Goal: Browse casually

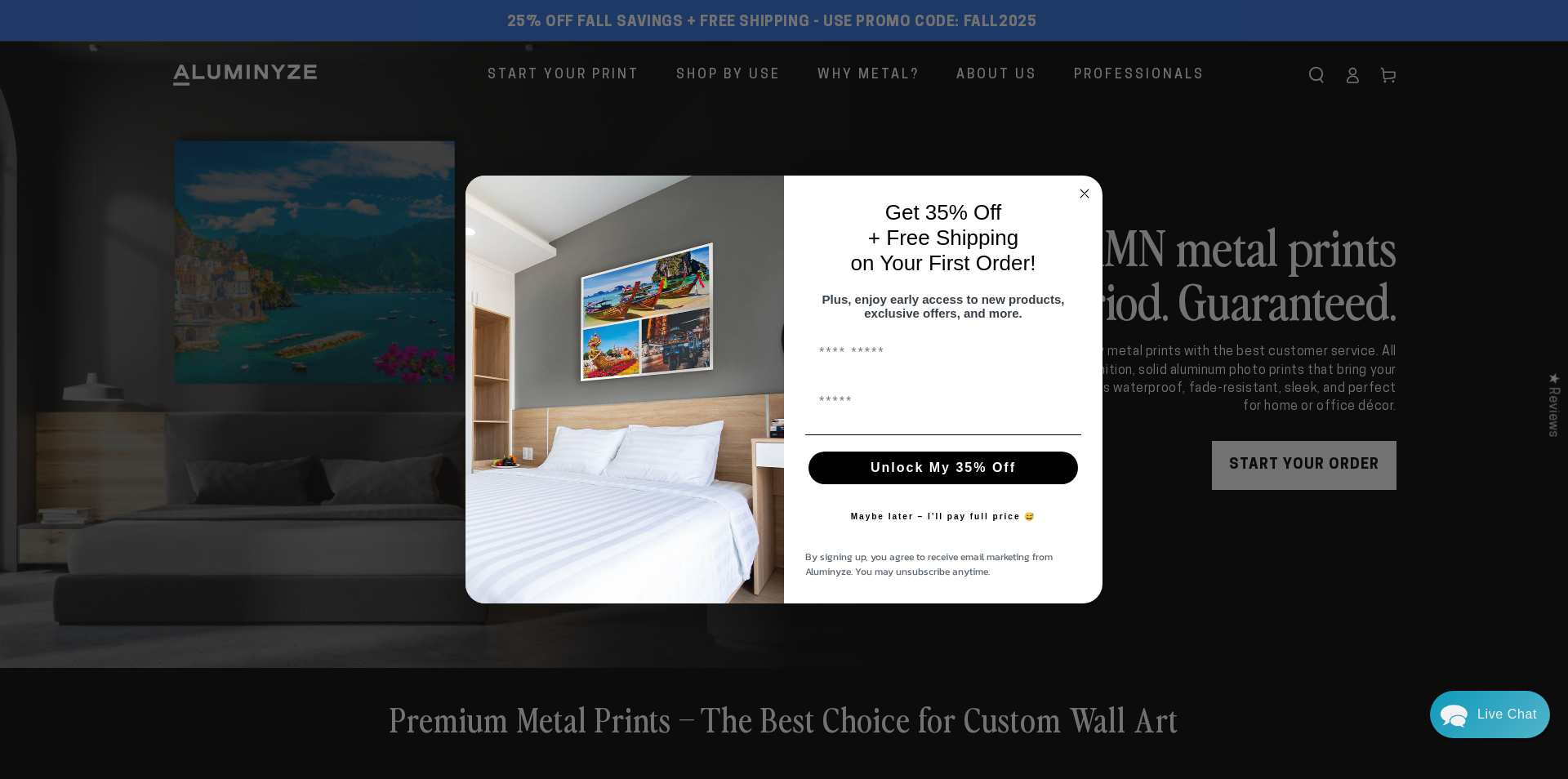
click at [883, 561] on span "By signing up, you agree to receive email marketing from Aluminyze. You may uns…" at bounding box center [929, 563] width 248 height 29
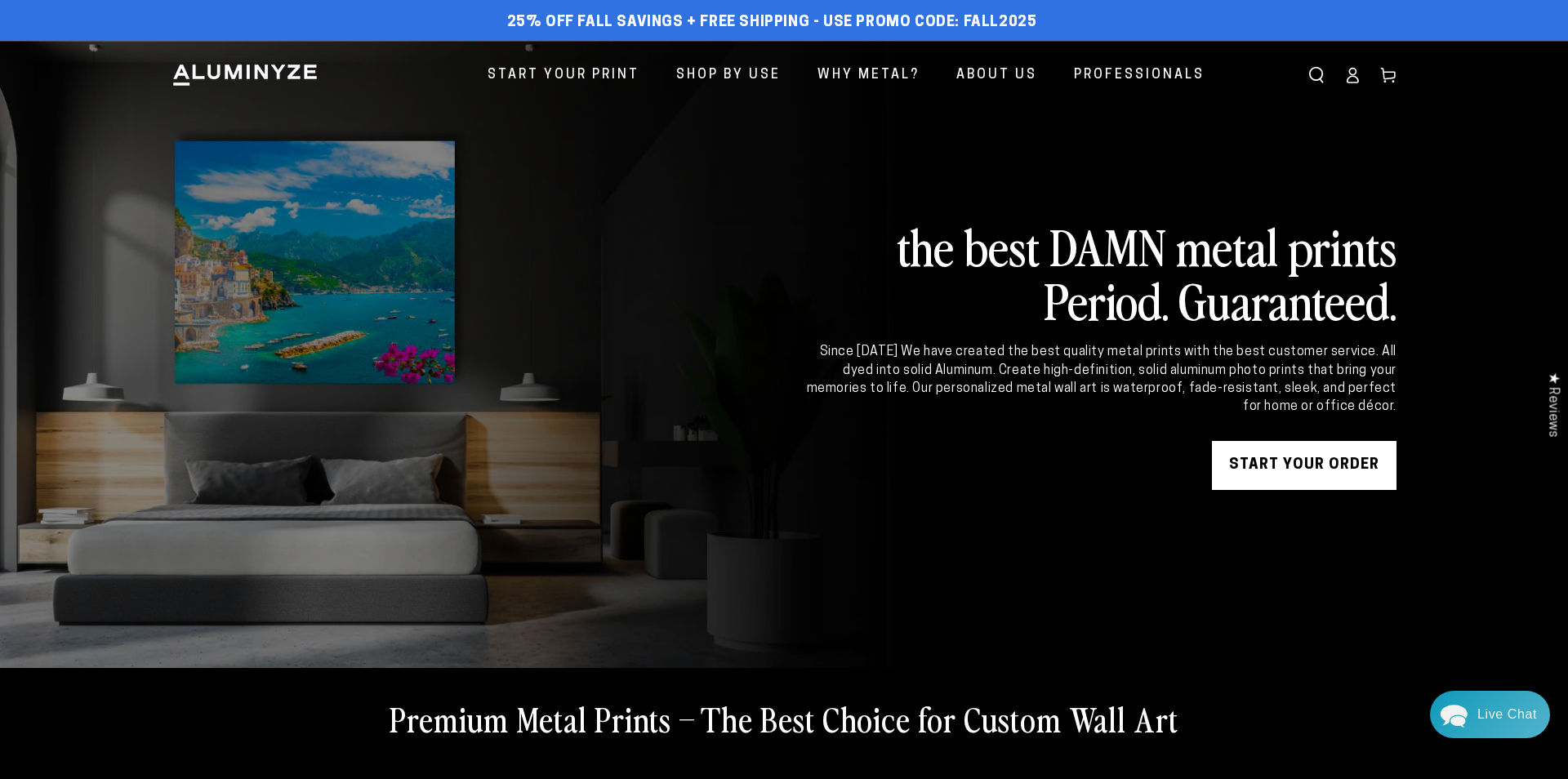
click at [1386, 88] on link "Cart" at bounding box center [1388, 75] width 36 height 36
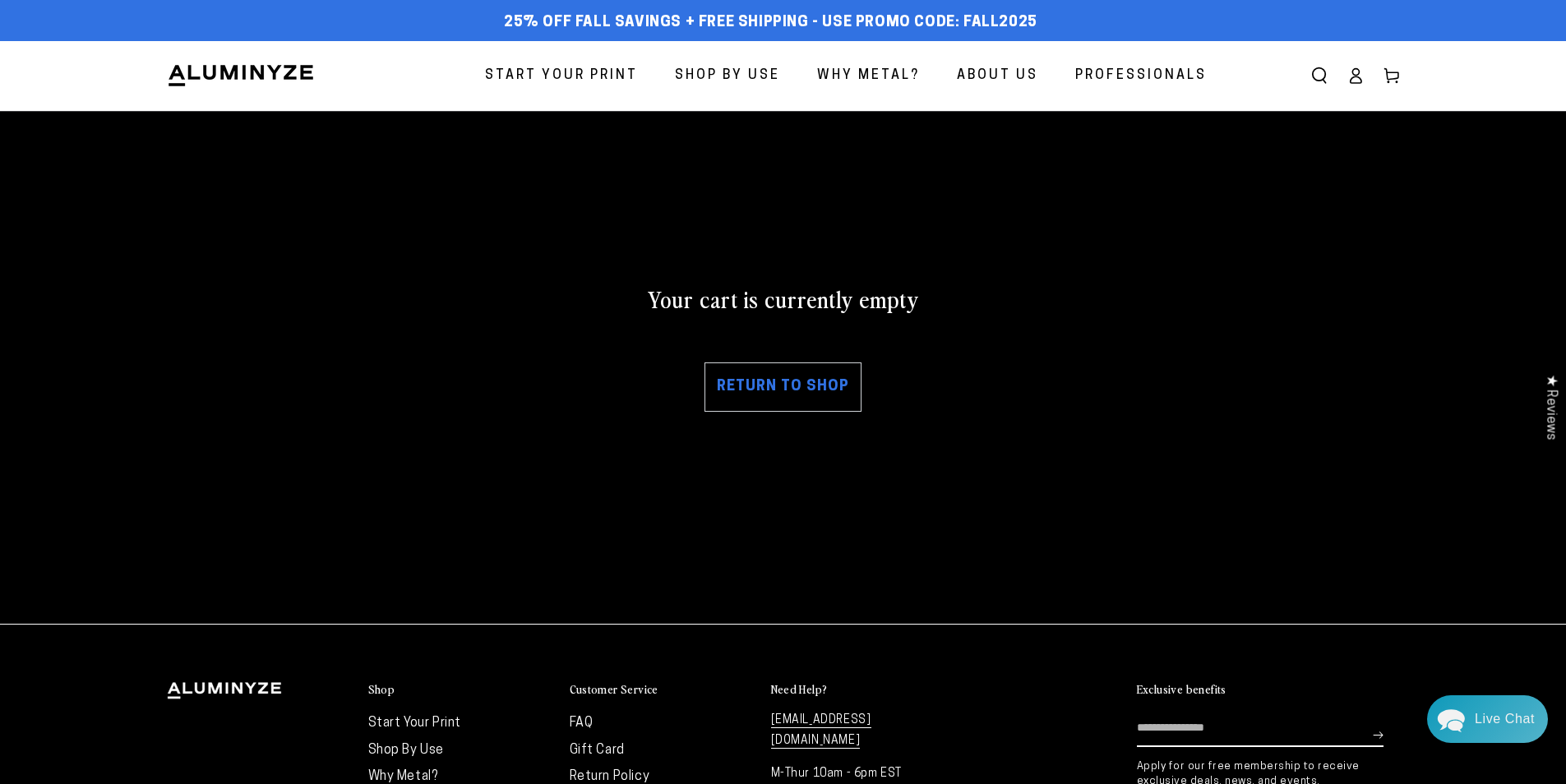
click at [673, 190] on div "Your cart is currently empty Return to shop" at bounding box center [783, 347] width 1233 height 375
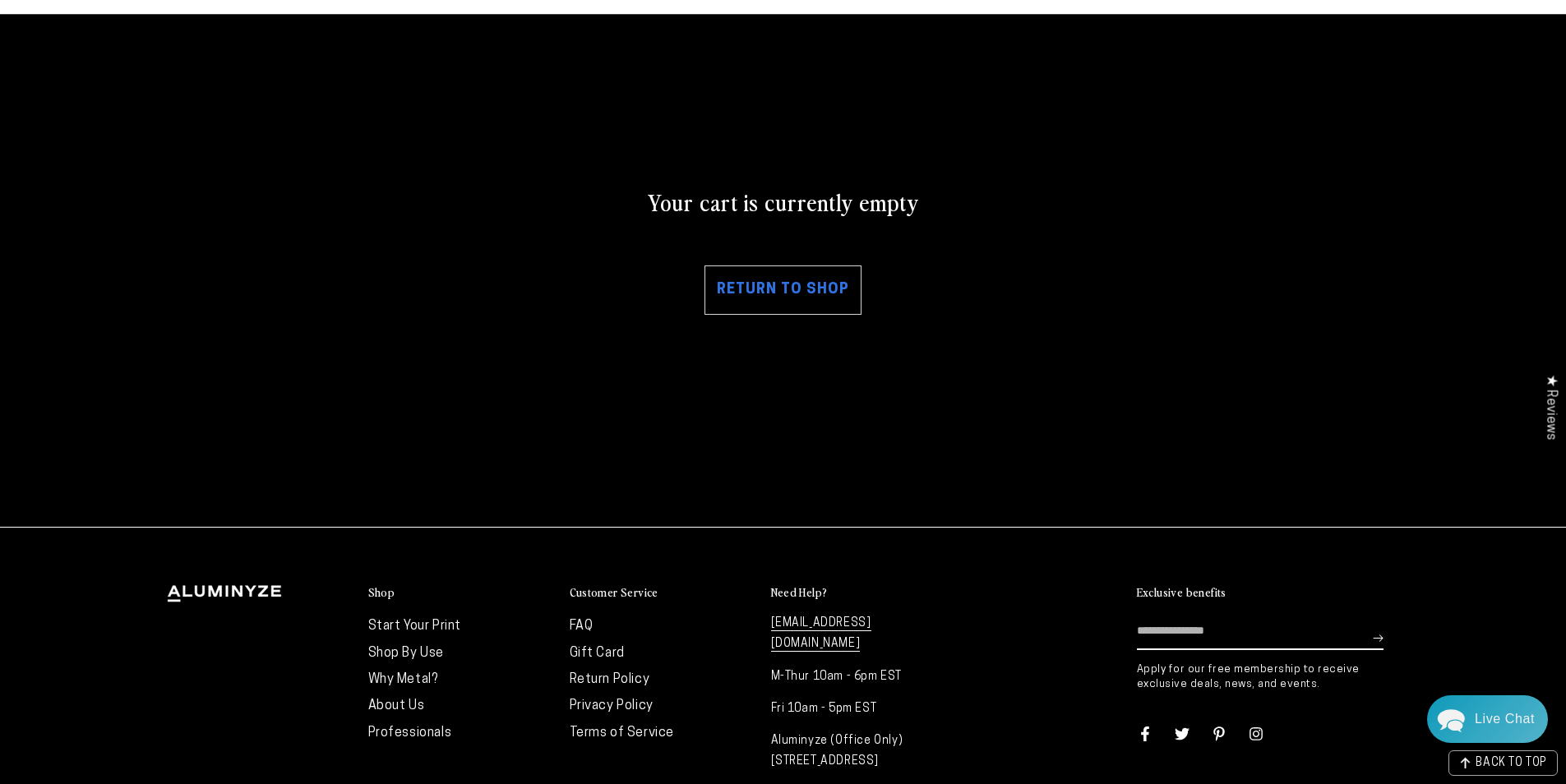
scroll to position [45, 0]
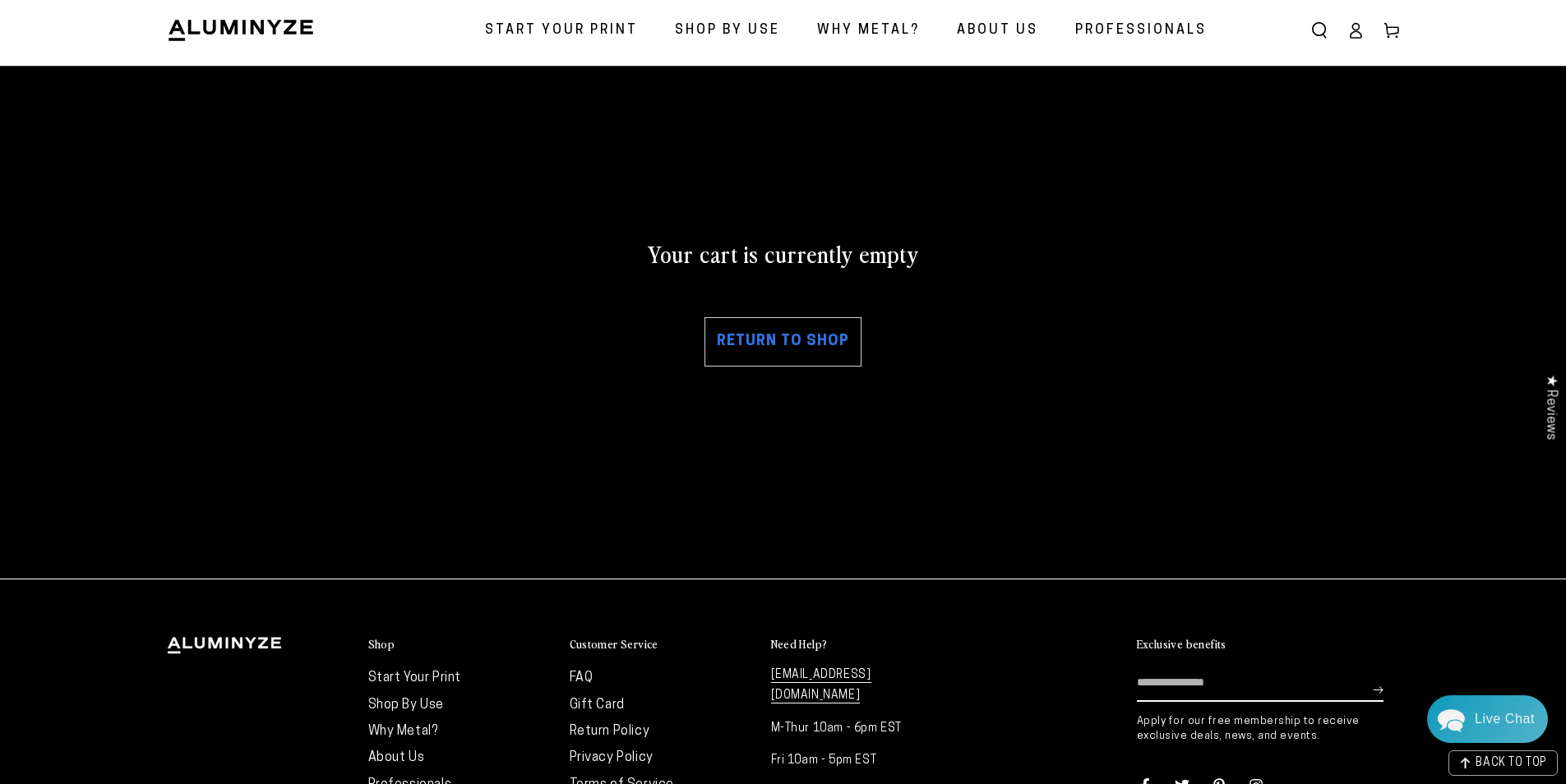
click at [995, 31] on span "About Us" at bounding box center [997, 31] width 81 height 23
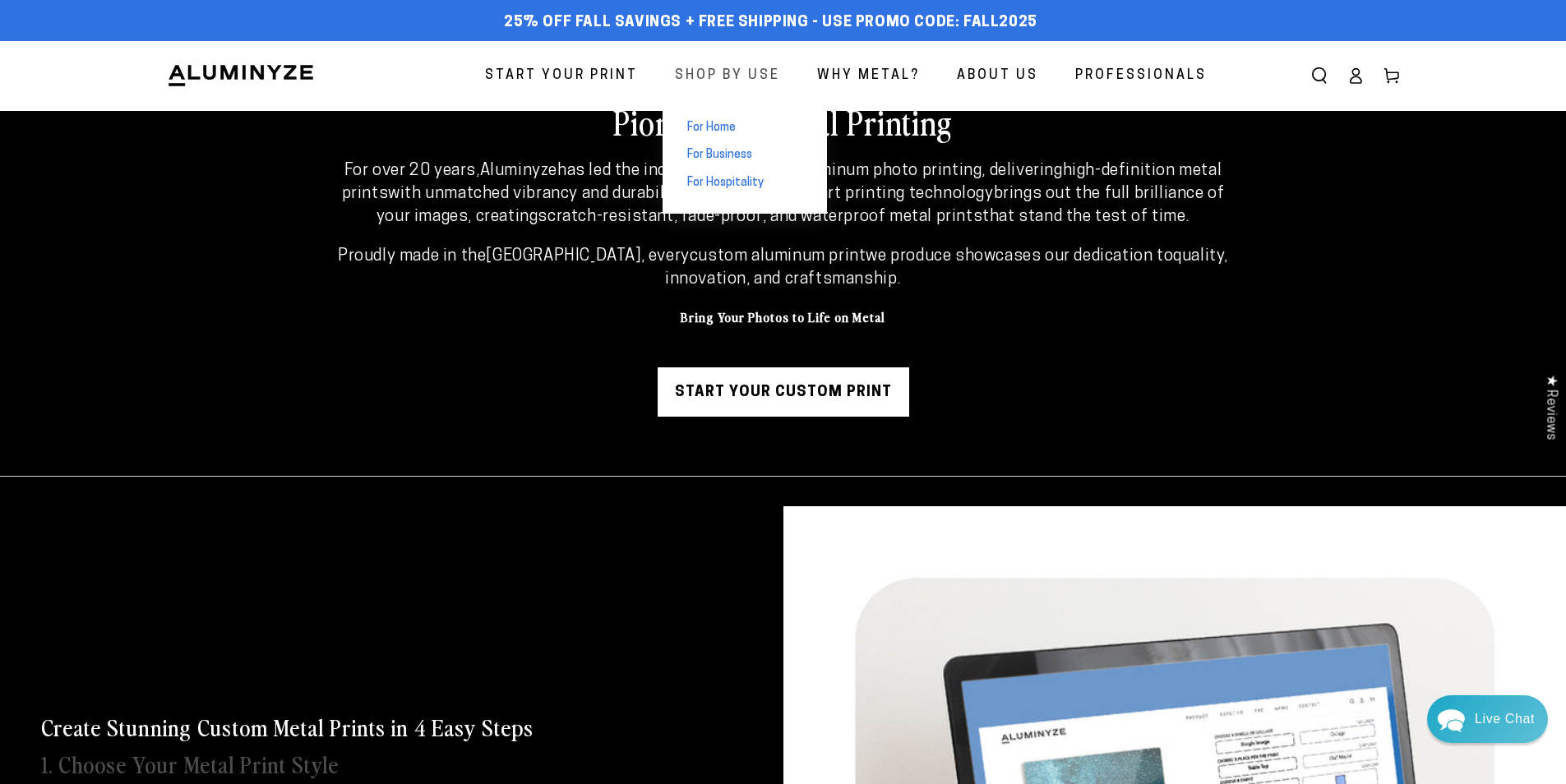
click at [687, 65] on span "Shop By Use" at bounding box center [727, 75] width 105 height 23
